Goal: Information Seeking & Learning: Learn about a topic

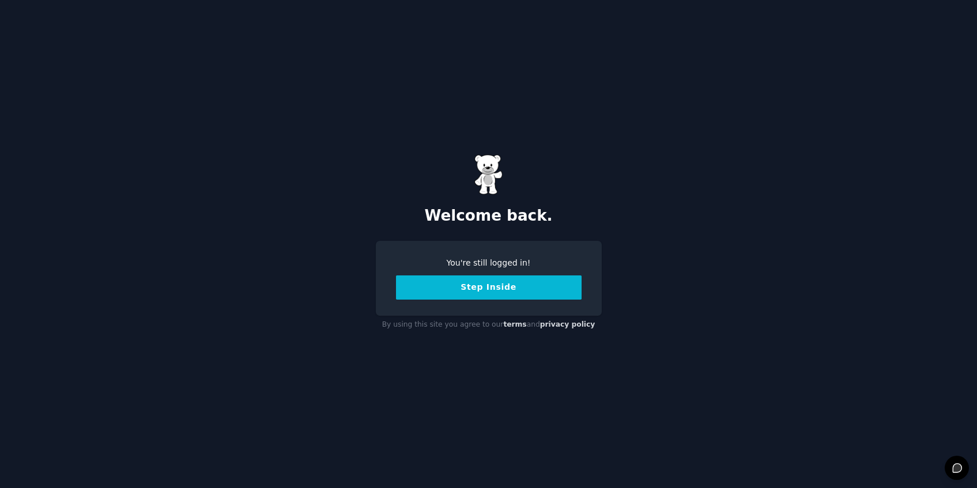
click at [459, 293] on button "Step Inside" at bounding box center [489, 288] width 186 height 24
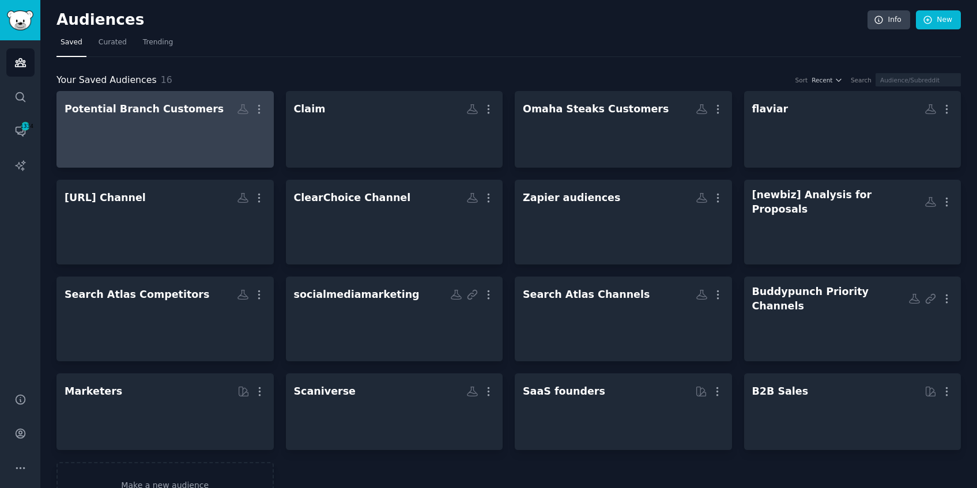
click at [205, 115] on h2 "Potential Branch Customers More" at bounding box center [165, 109] width 201 height 20
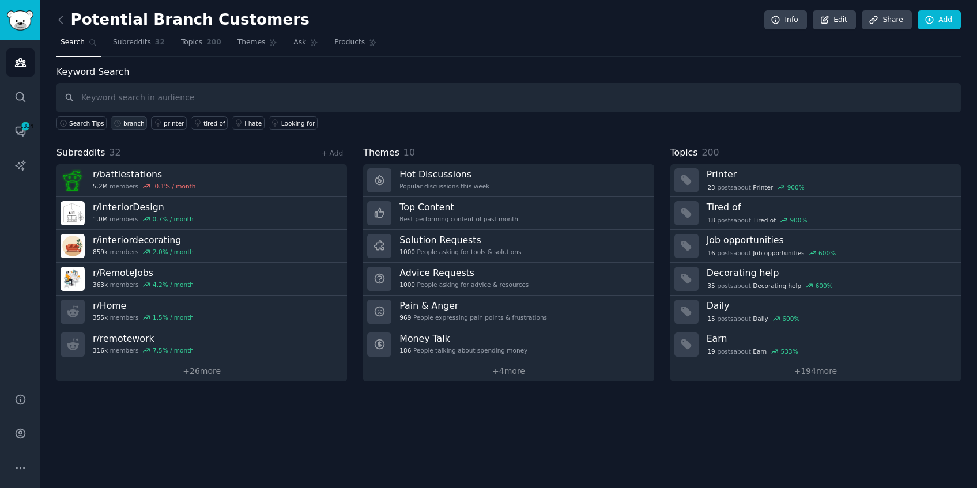
click at [125, 122] on div "branch" at bounding box center [133, 123] width 21 height 8
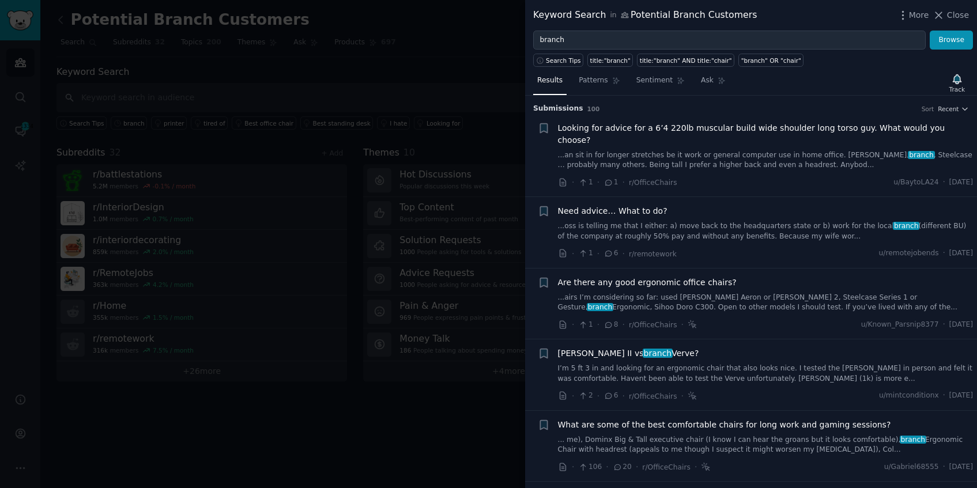
click at [840, 154] on link "...an sit in for longer stretches be it work or general computer use in home of…" at bounding box center [766, 160] width 416 height 20
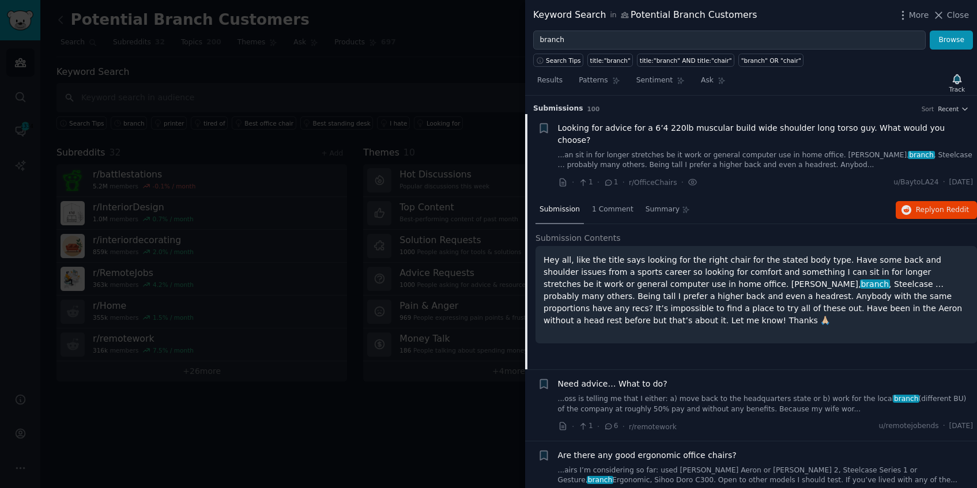
scroll to position [18, 0]
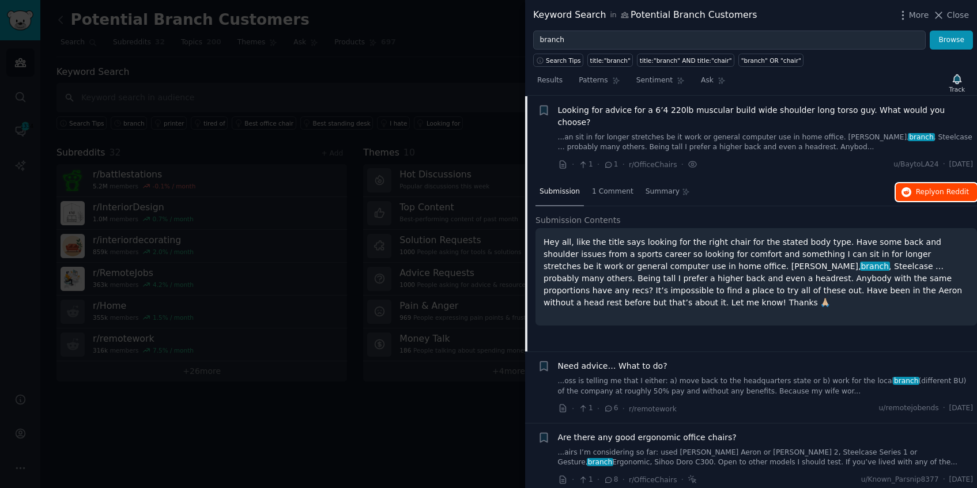
click at [921, 187] on span "Reply on Reddit" at bounding box center [942, 192] width 53 height 10
